Goal: Information Seeking & Learning: Learn about a topic

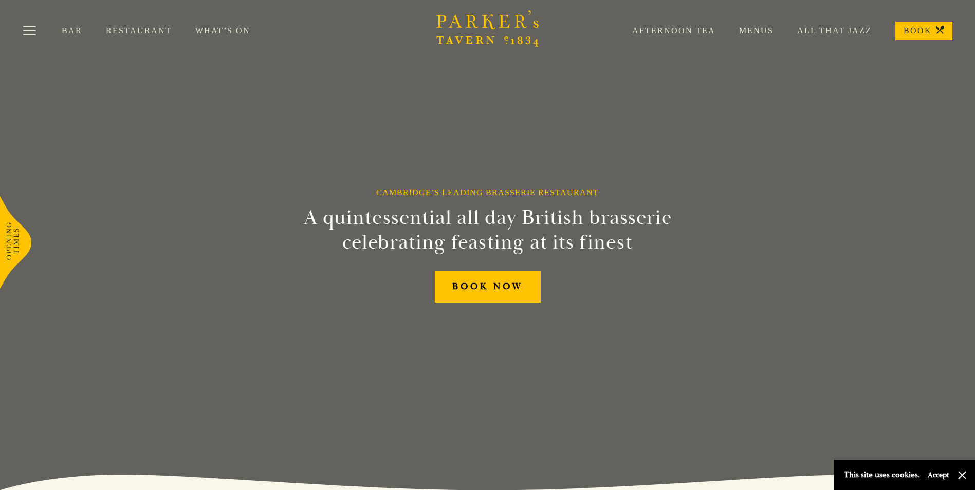
click at [760, 29] on link "Menus" at bounding box center [745, 31] width 58 height 10
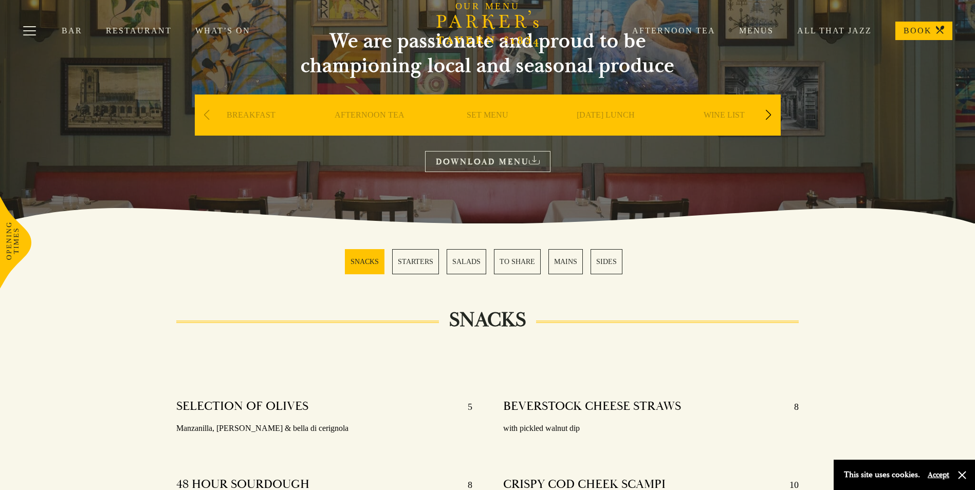
scroll to position [120, 0]
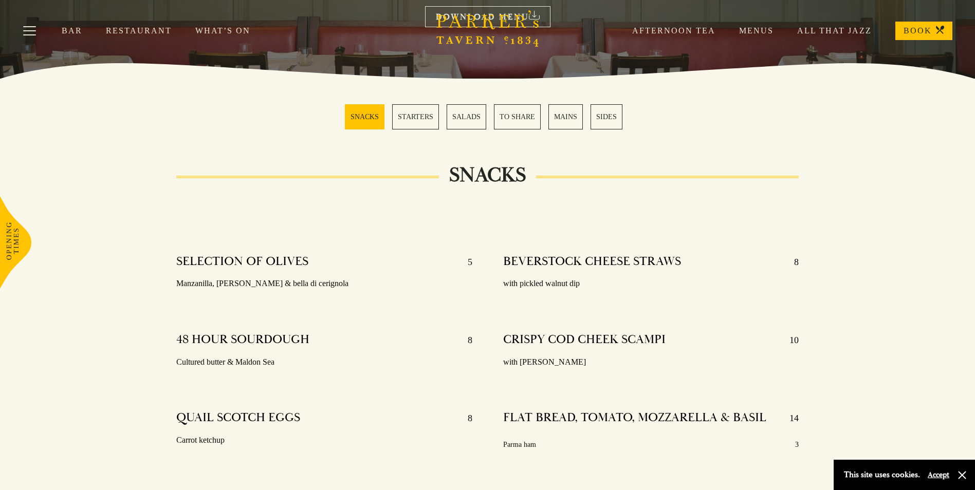
click at [430, 115] on link "STARTERS" at bounding box center [415, 116] width 47 height 25
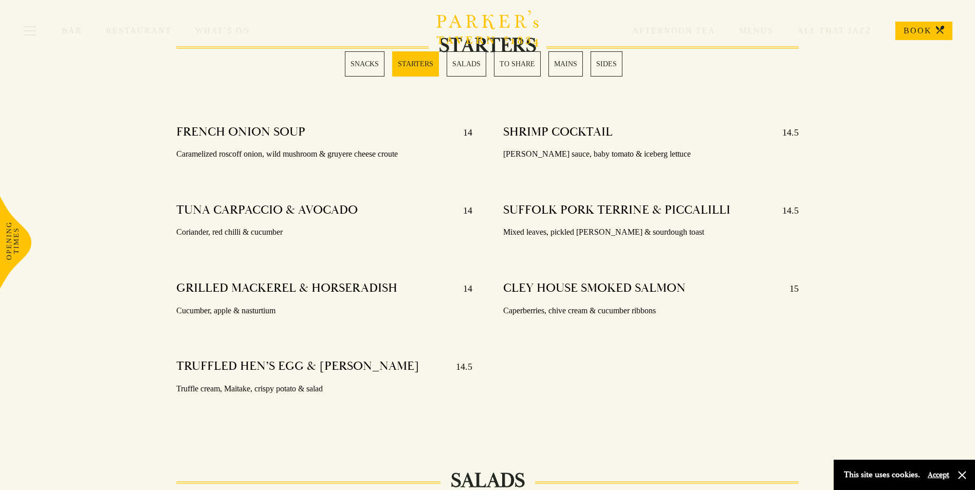
scroll to position [846, 0]
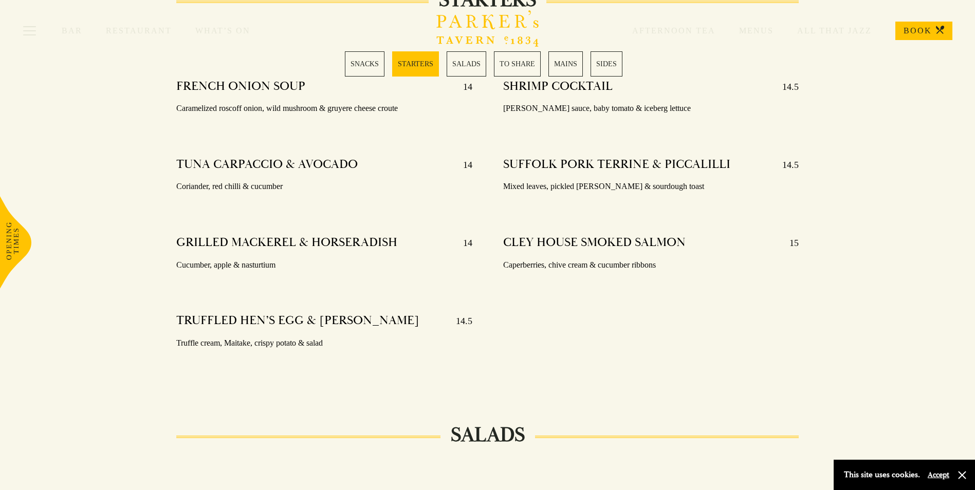
click at [471, 61] on div "Bar Restaurant What’s On Afternoon Tea Menus All That Jazz BOOK" at bounding box center [487, 31] width 975 height 62
click at [481, 65] on link "SALADS" at bounding box center [467, 63] width 40 height 25
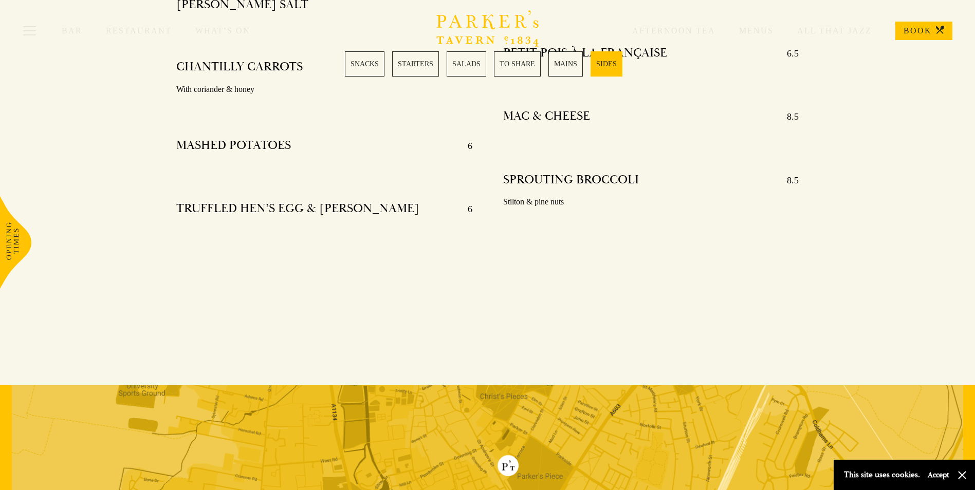
scroll to position [2628, 0]
